Goal: Find specific page/section: Find specific page/section

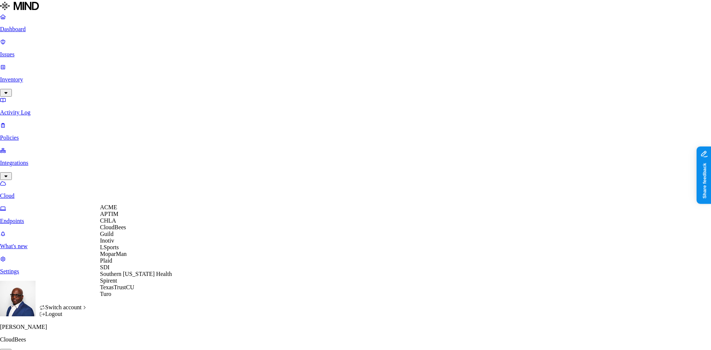
scroll to position [6, 0]
click at [123, 277] on span "Southern [US_STATE] Health" at bounding box center [136, 274] width 72 height 6
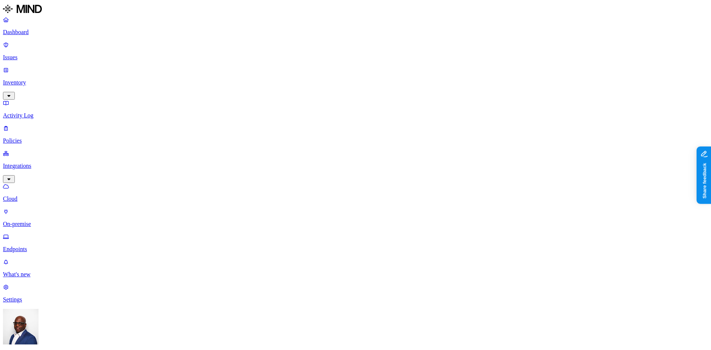
click at [30, 79] on p "Inventory" at bounding box center [355, 82] width 705 height 7
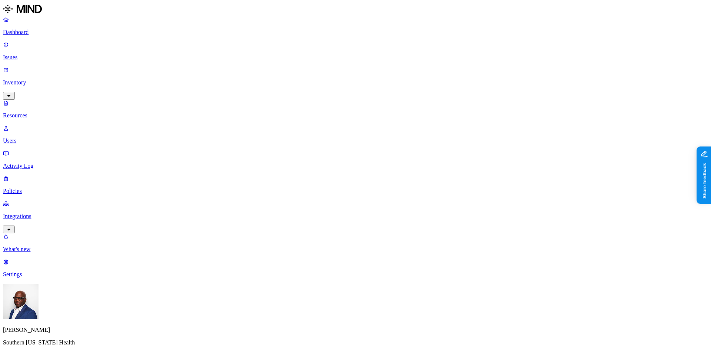
click at [28, 137] on p "Users" at bounding box center [355, 140] width 705 height 7
